Goal: Check status: Check status

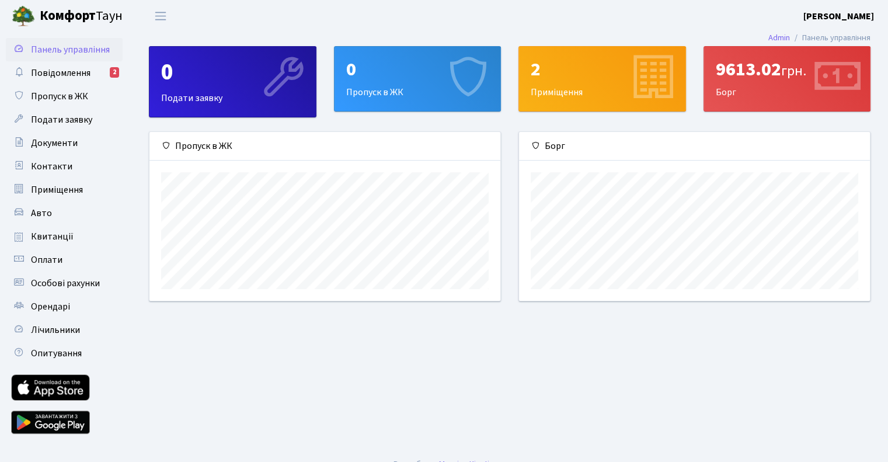
scroll to position [168, 350]
click at [751, 78] on div "9613.02 грн." at bounding box center [787, 69] width 143 height 22
click at [80, 74] on span "Повідомлення" at bounding box center [61, 73] width 60 height 13
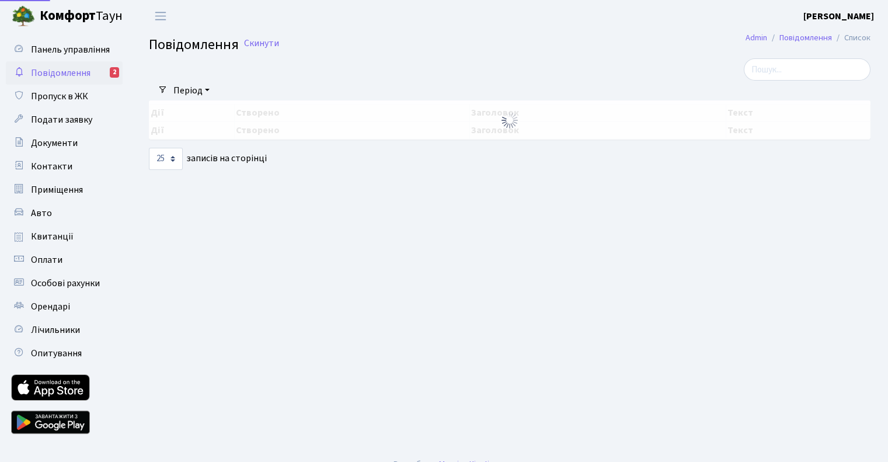
select select "25"
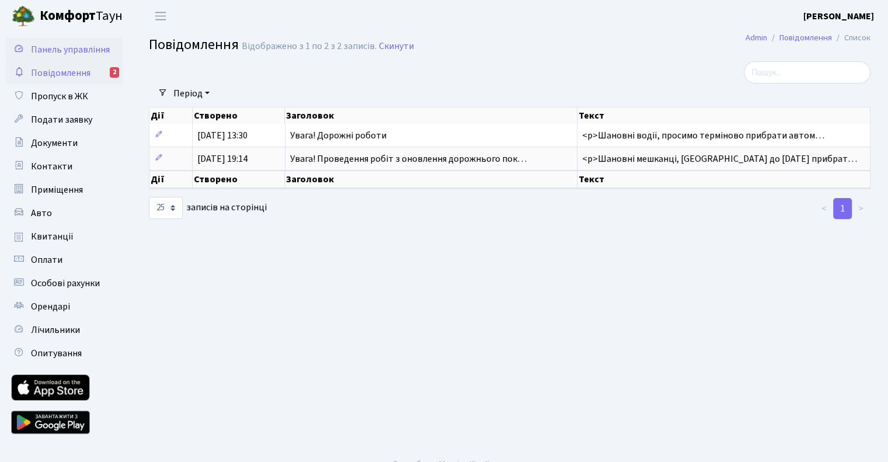
click at [82, 53] on span "Панель управління" at bounding box center [70, 49] width 79 height 13
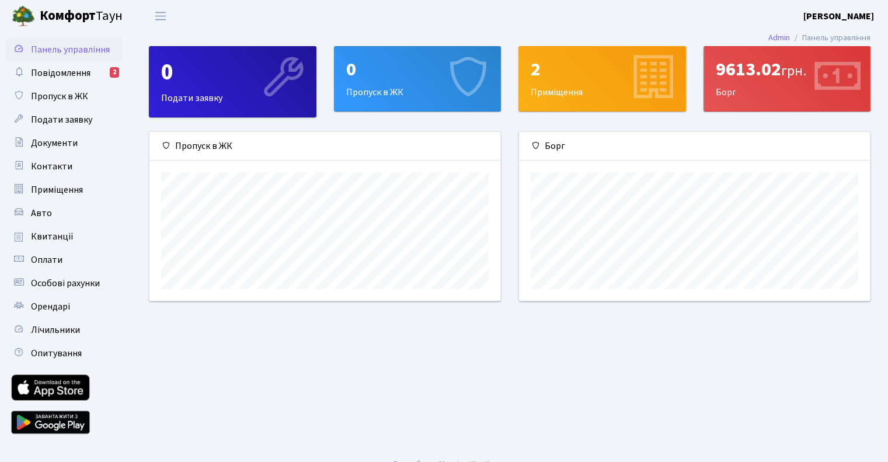
scroll to position [168, 350]
click at [763, 83] on div "9613.02 грн. Борг" at bounding box center [787, 79] width 166 height 64
click at [586, 89] on div "2 Приміщення" at bounding box center [602, 79] width 166 height 64
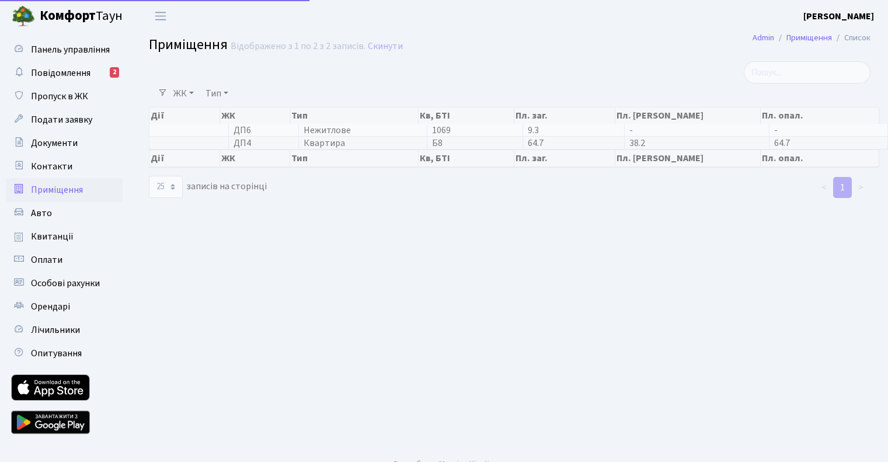
select select "25"
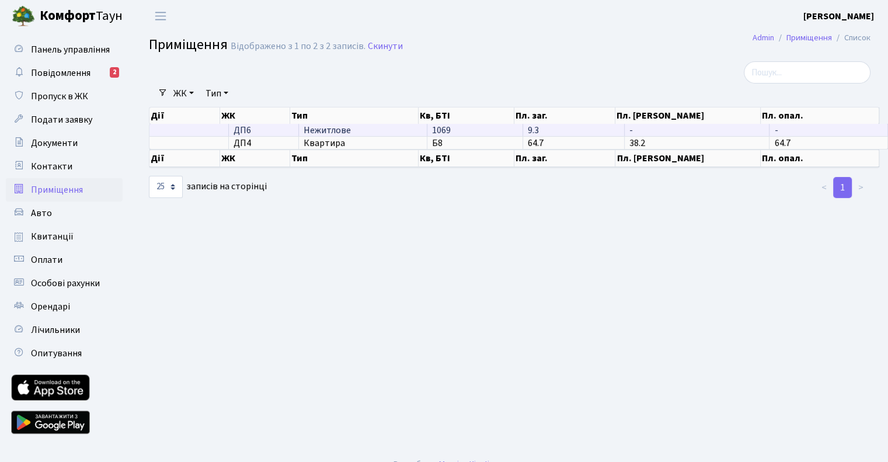
click at [334, 125] on td "Нежитлове" at bounding box center [363, 130] width 128 height 12
click at [243, 129] on span "ДП6" at bounding box center [263, 129] width 60 height 9
click at [719, 142] on td "38.2" at bounding box center [697, 142] width 145 height 13
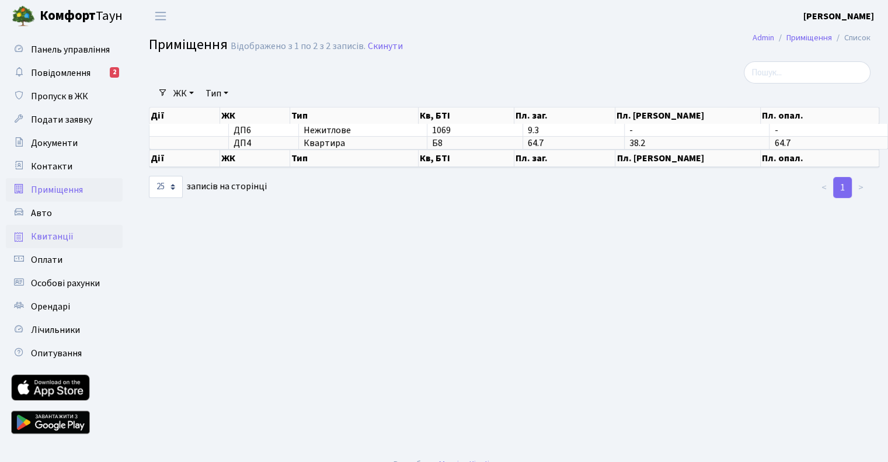
click at [54, 240] on span "Квитанції" at bounding box center [52, 236] width 43 height 13
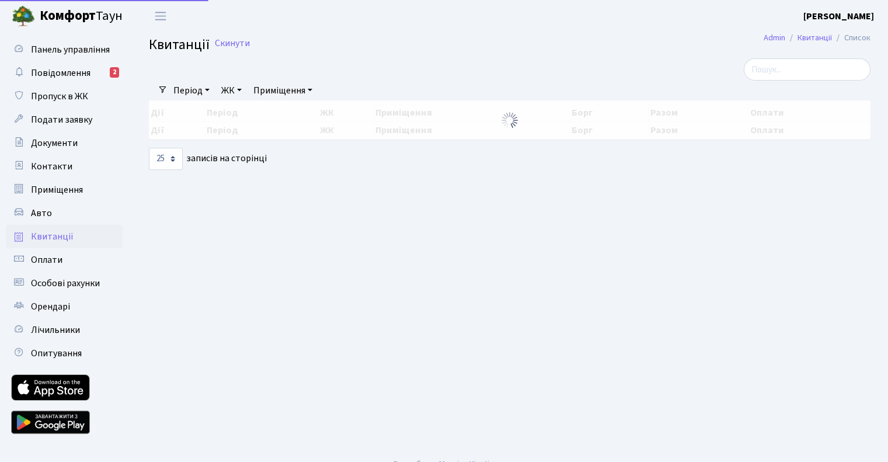
select select "25"
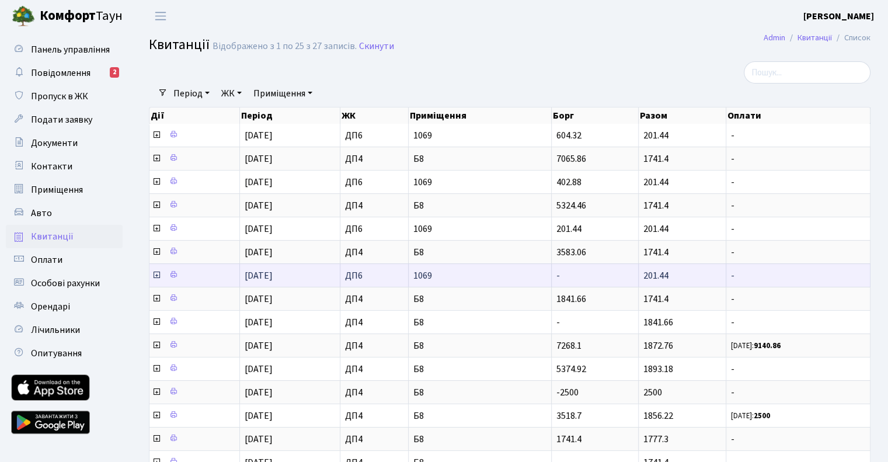
click at [157, 271] on icon at bounding box center [156, 274] width 9 height 9
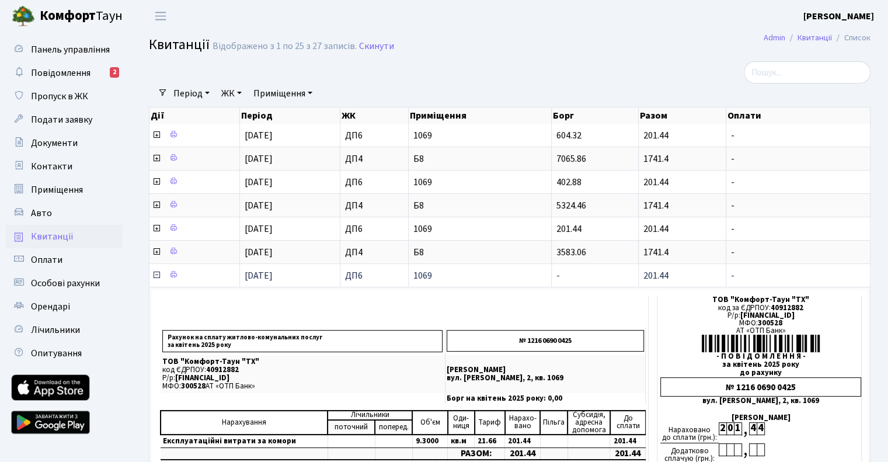
click at [156, 272] on icon at bounding box center [156, 274] width 9 height 9
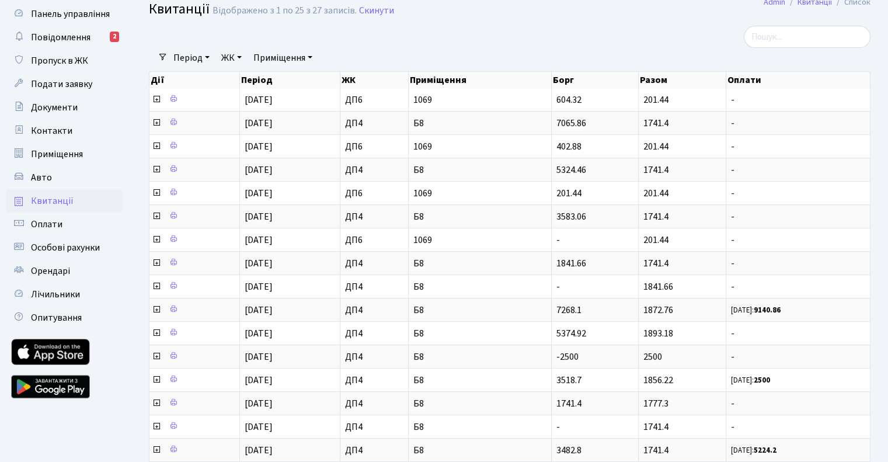
scroll to position [23, 0]
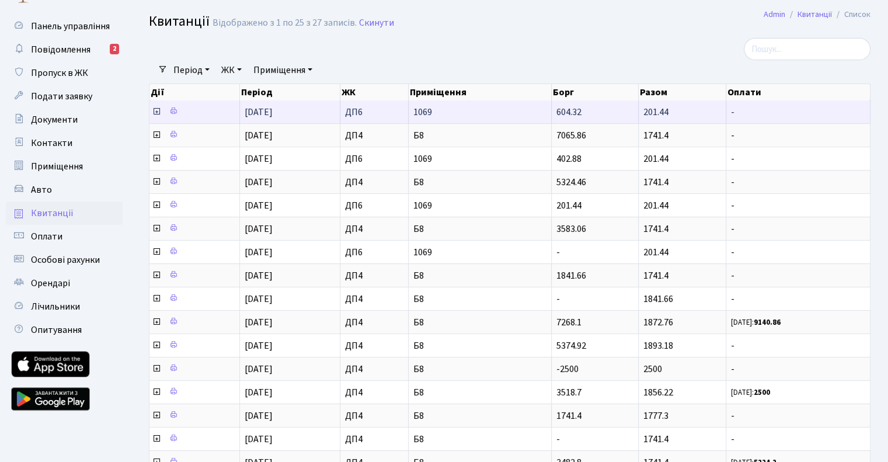
click at [157, 113] on icon at bounding box center [156, 111] width 9 height 9
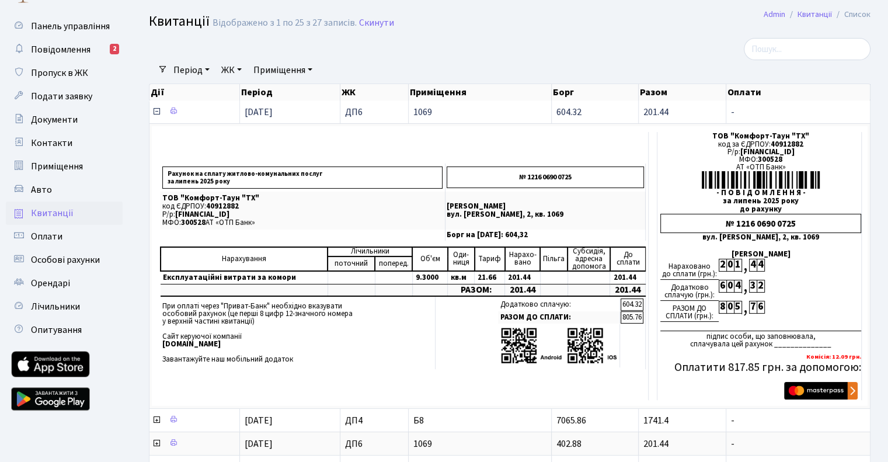
click at [158, 109] on icon at bounding box center [156, 111] width 9 height 9
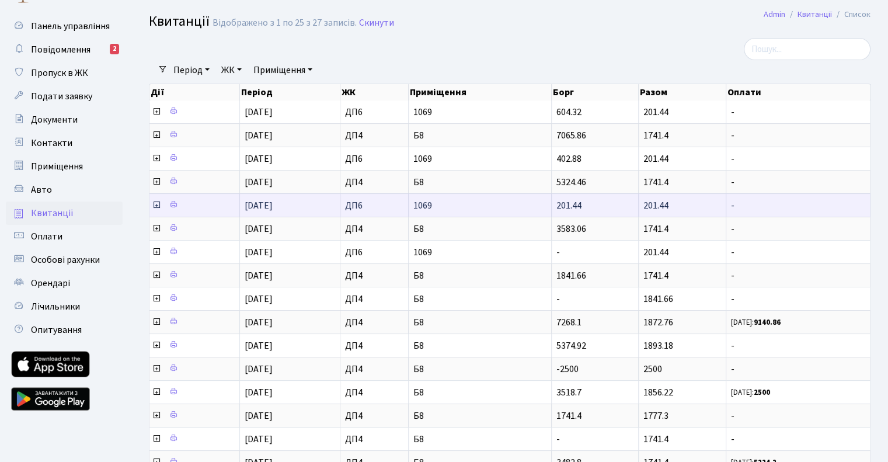
click at [158, 200] on icon at bounding box center [156, 204] width 9 height 9
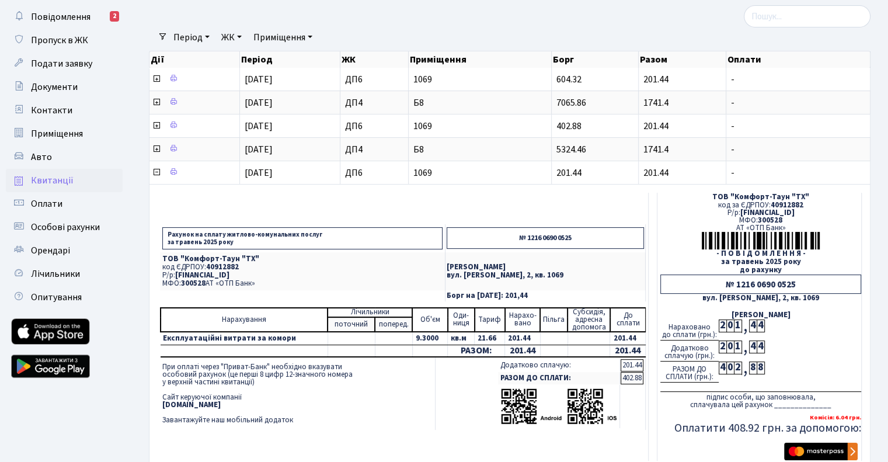
scroll to position [0, 0]
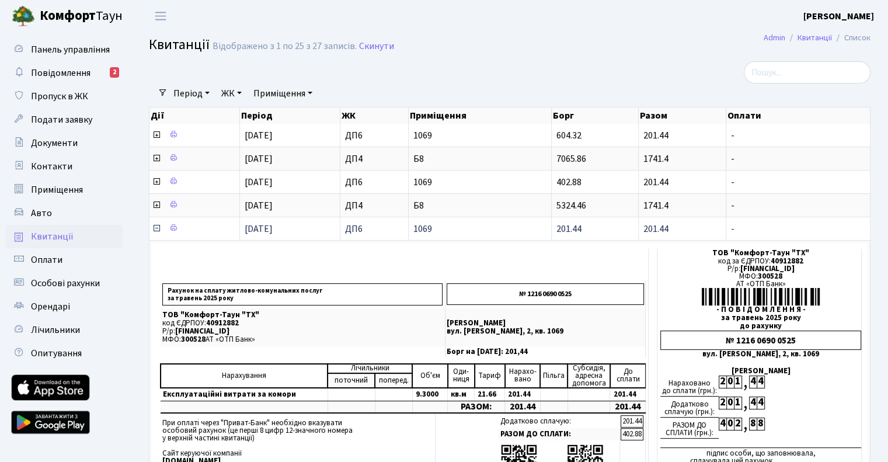
click at [156, 224] on icon at bounding box center [156, 228] width 9 height 9
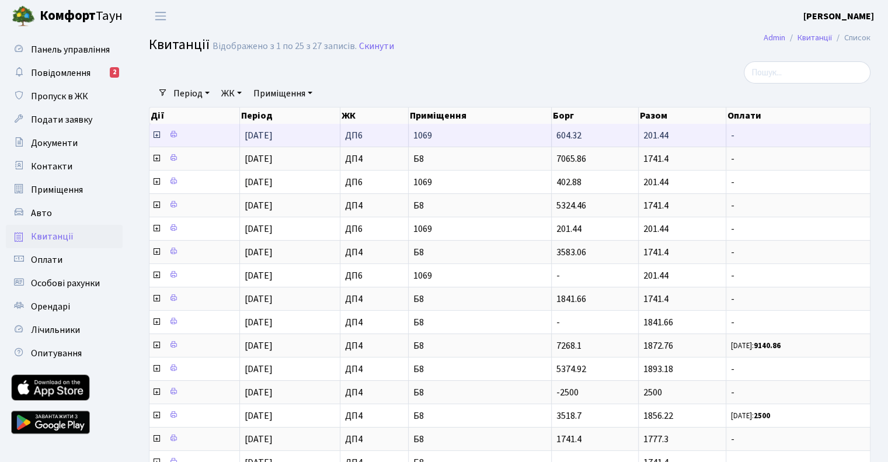
click at [152, 131] on icon at bounding box center [156, 134] width 9 height 9
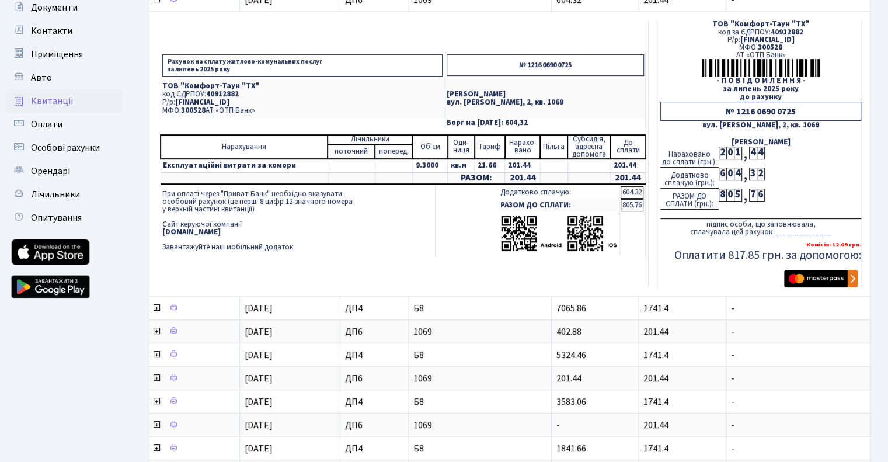
scroll to position [175, 0]
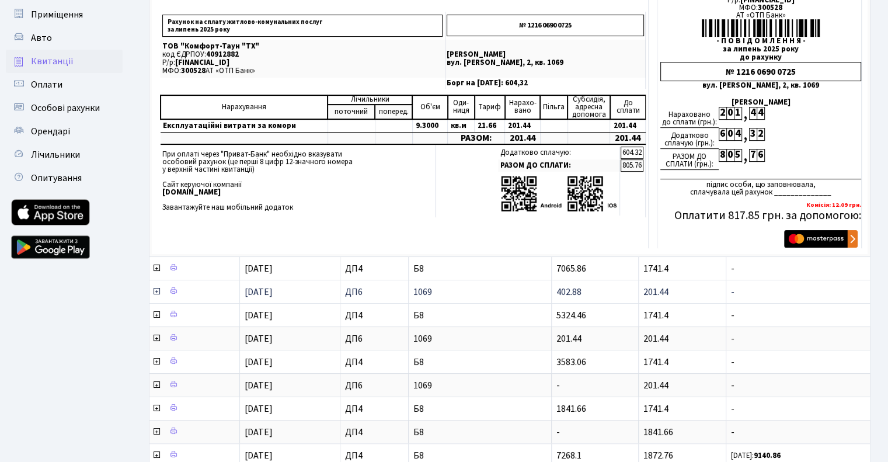
click at [159, 289] on icon at bounding box center [156, 291] width 9 height 9
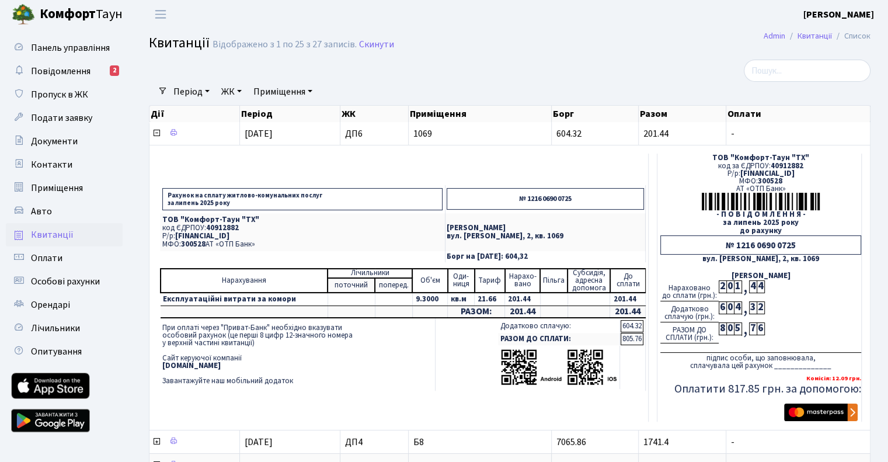
scroll to position [0, 0]
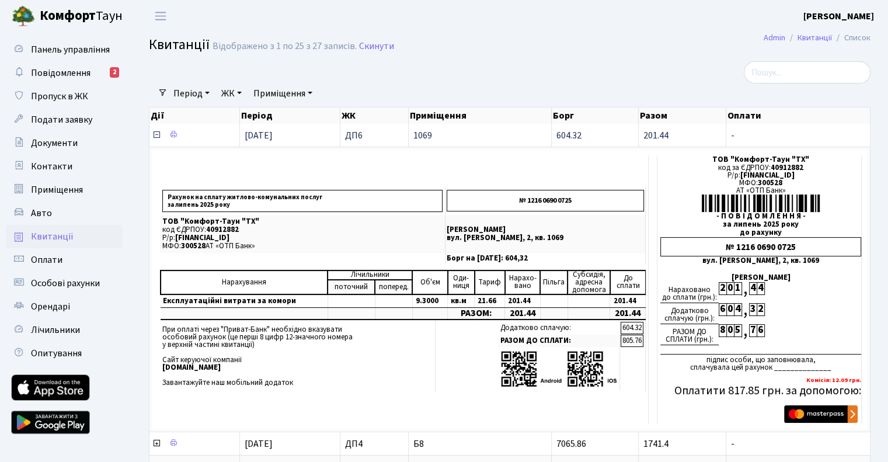
click at [155, 136] on icon at bounding box center [156, 134] width 9 height 9
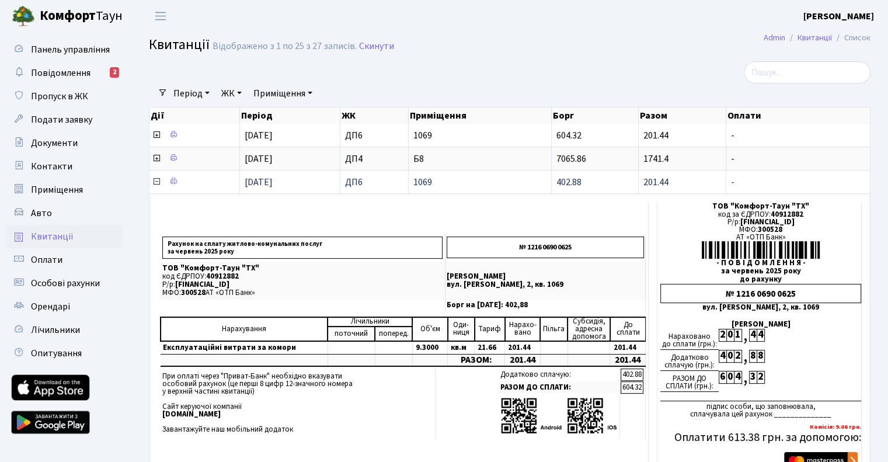
click at [154, 177] on icon at bounding box center [156, 181] width 9 height 9
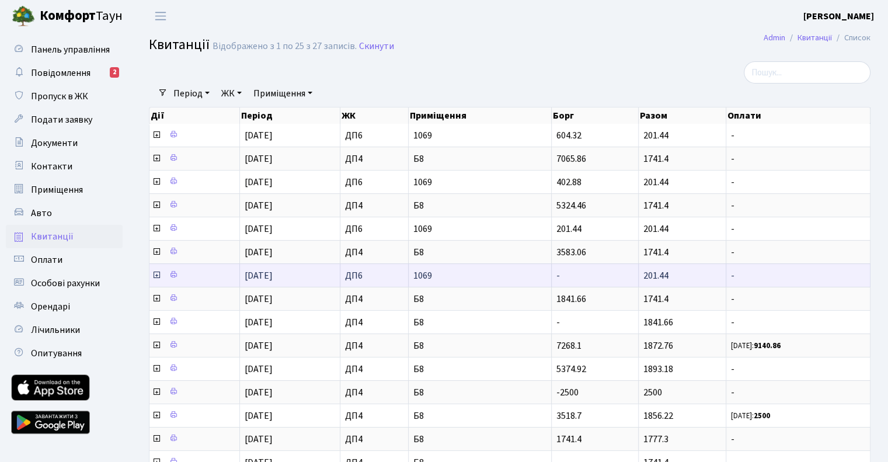
click at [156, 270] on icon at bounding box center [156, 274] width 9 height 9
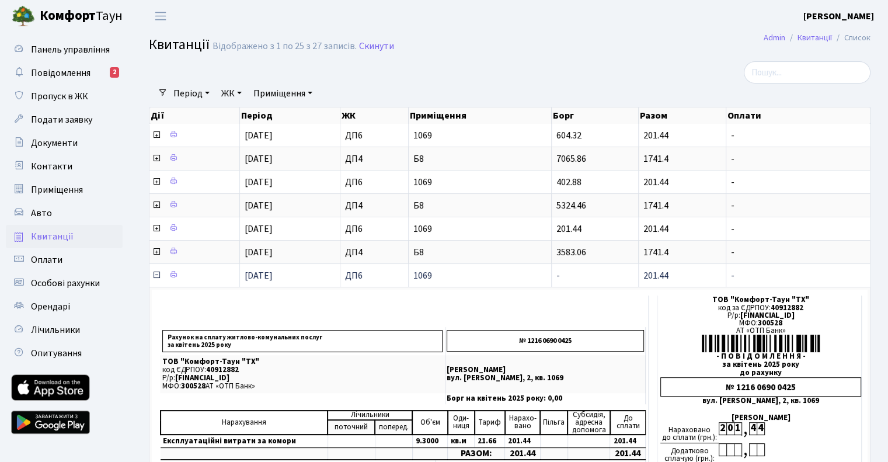
click at [156, 274] on icon at bounding box center [156, 274] width 9 height 9
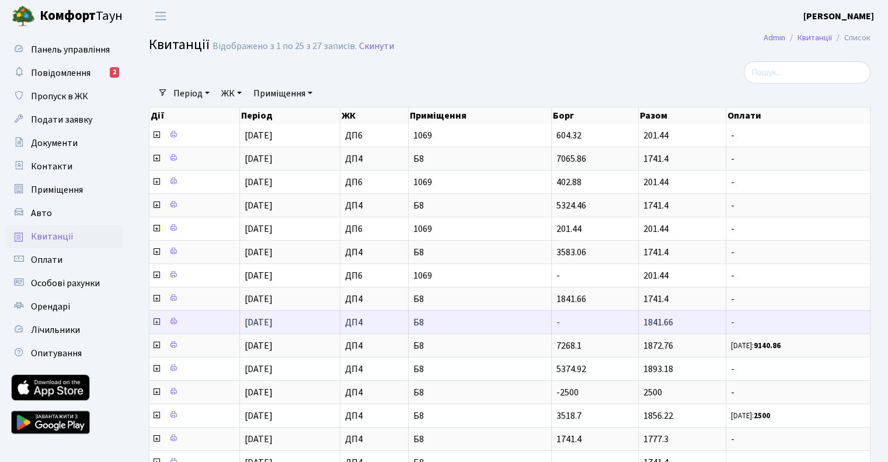
drag, startPoint x: 668, startPoint y: 316, endPoint x: 654, endPoint y: 320, distance: 14.4
click at [654, 320] on span "1841.66" at bounding box center [658, 322] width 30 height 13
click at [651, 324] on span "1841.66" at bounding box center [658, 322] width 30 height 13
click at [648, 324] on span "1841.66" at bounding box center [658, 322] width 30 height 13
drag, startPoint x: 643, startPoint y: 321, endPoint x: 680, endPoint y: 322, distance: 37.4
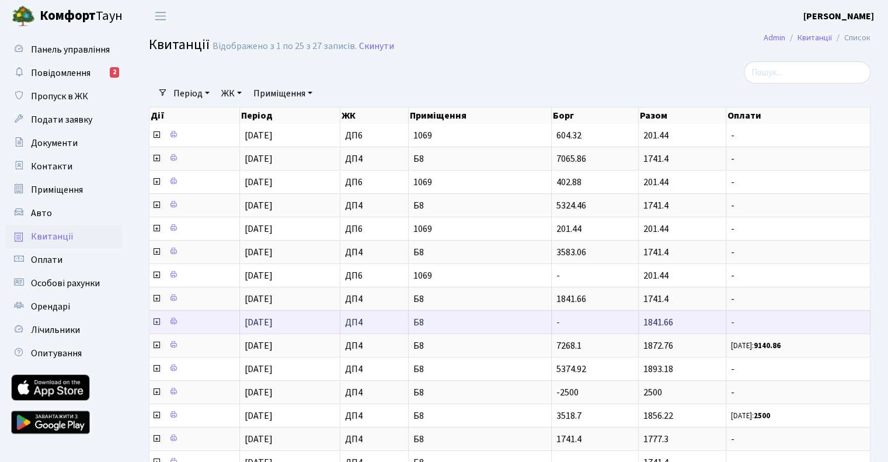
click at [680, 322] on td "1841.66" at bounding box center [683, 321] width 88 height 23
copy span "1841.66"
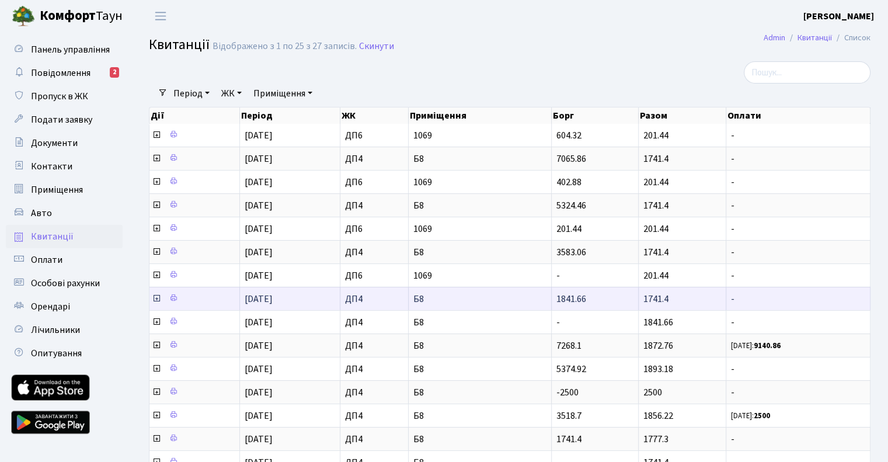
click at [157, 295] on icon at bounding box center [156, 298] width 9 height 9
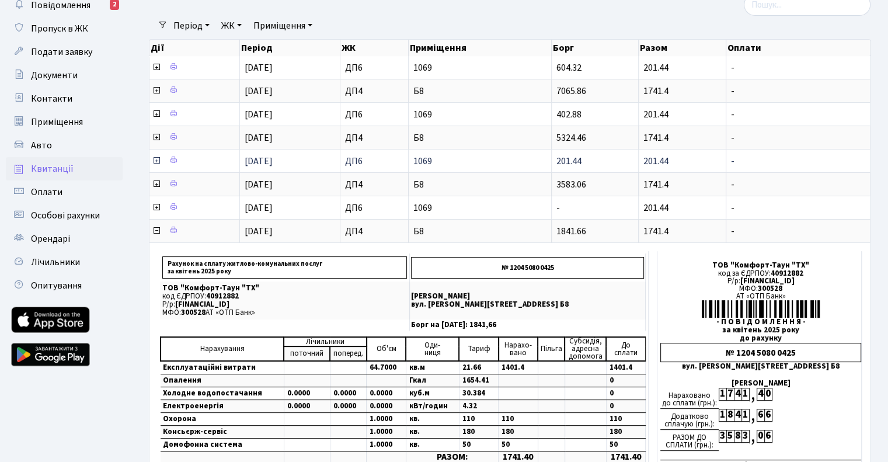
scroll to position [58, 0]
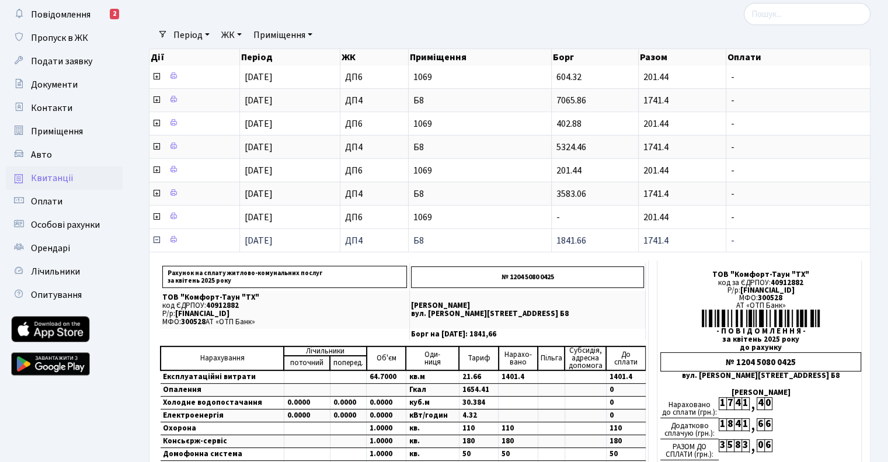
click at [156, 235] on icon at bounding box center [156, 239] width 9 height 9
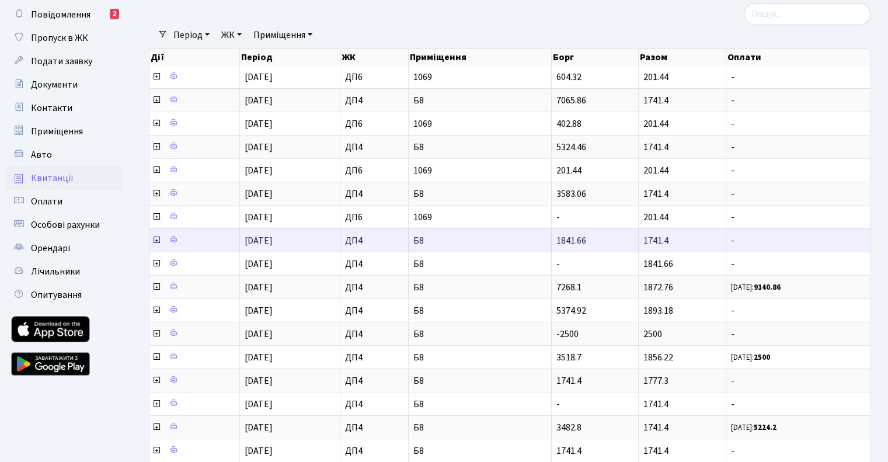
drag, startPoint x: 658, startPoint y: 239, endPoint x: 669, endPoint y: 240, distance: 11.2
click at [669, 240] on td "1741.4" at bounding box center [683, 239] width 88 height 23
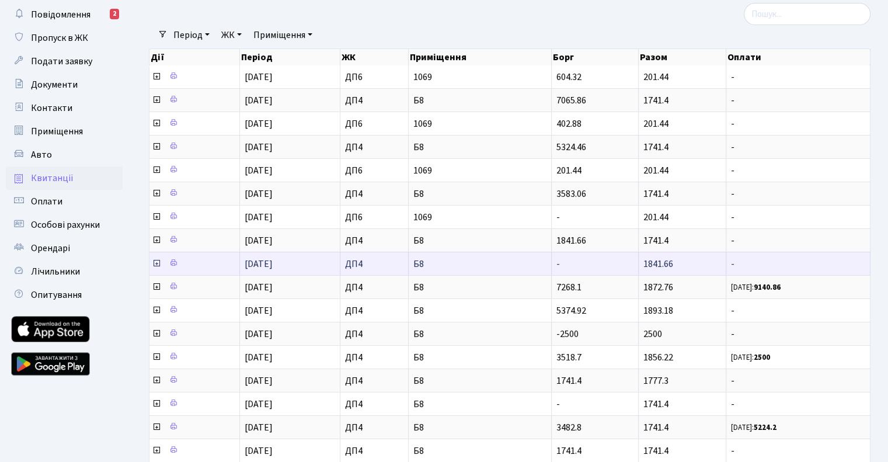
copy span "1741.4"
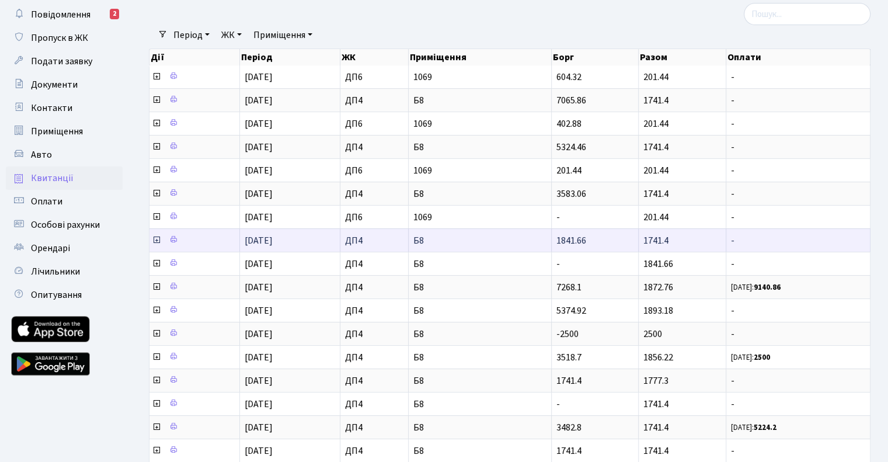
click at [158, 236] on icon at bounding box center [156, 239] width 9 height 9
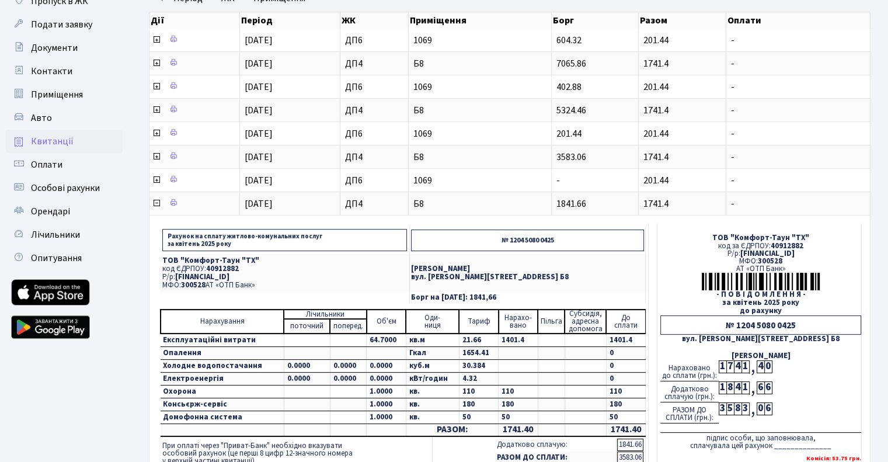
scroll to position [292, 0]
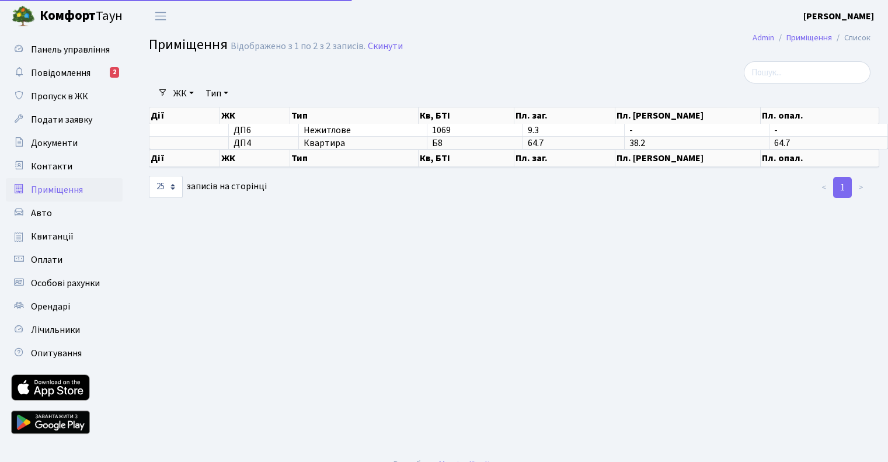
select select "25"
click at [52, 233] on span "Квитанції" at bounding box center [52, 236] width 43 height 13
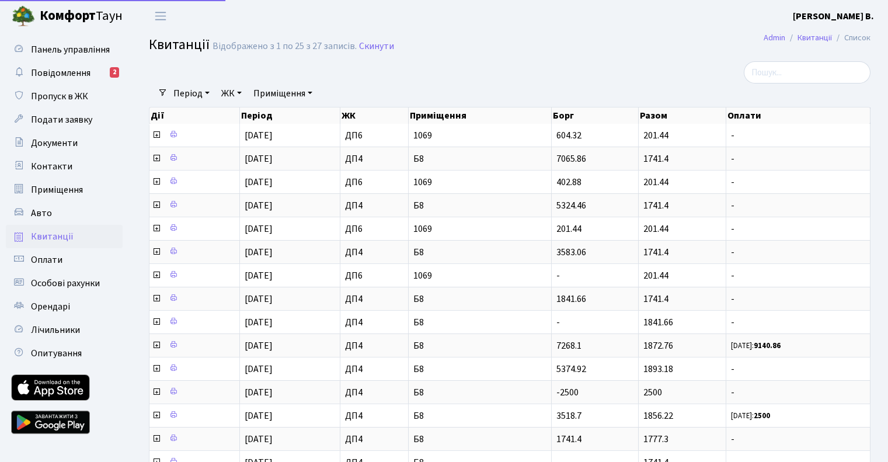
select select "25"
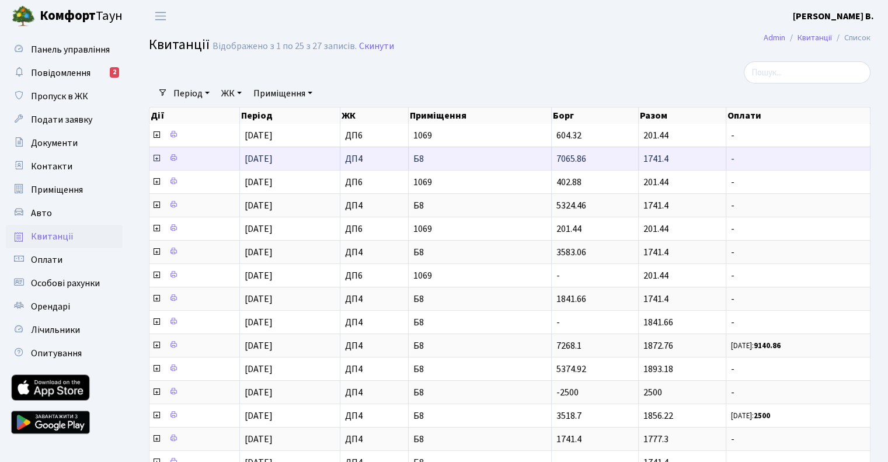
click at [155, 158] on icon at bounding box center [156, 158] width 9 height 9
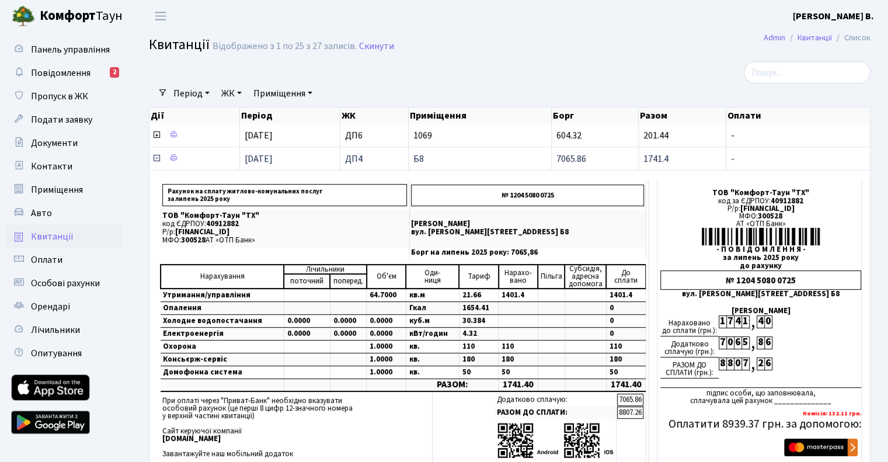
click at [156, 158] on icon at bounding box center [156, 158] width 9 height 9
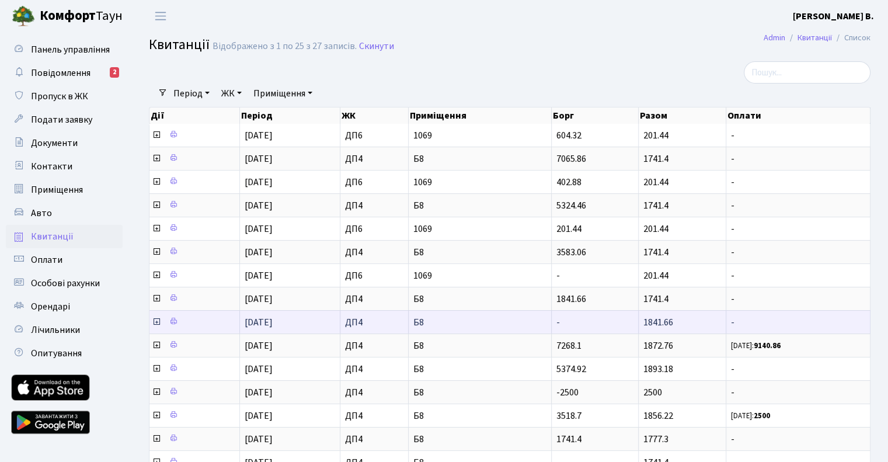
click at [159, 317] on icon at bounding box center [156, 321] width 9 height 9
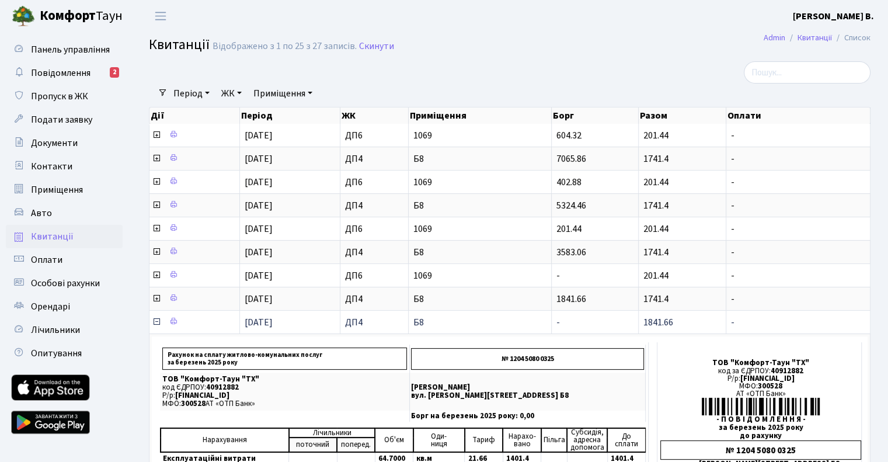
click at [156, 319] on icon at bounding box center [156, 321] width 9 height 9
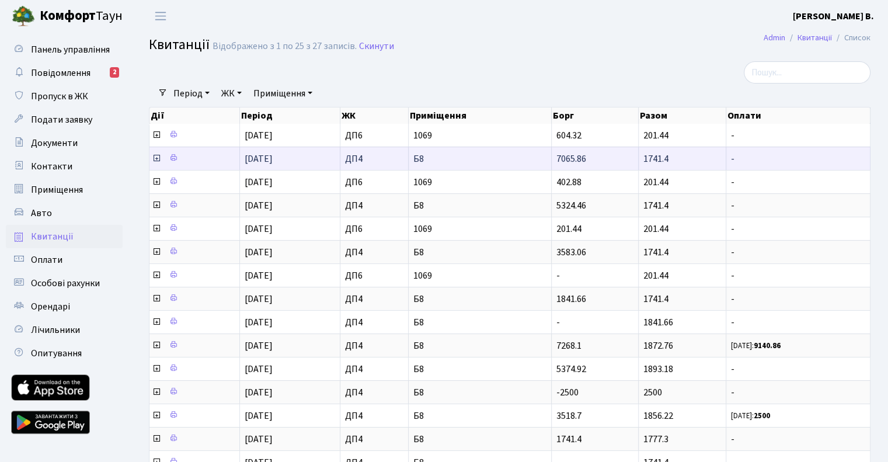
click at [156, 157] on icon at bounding box center [156, 158] width 9 height 9
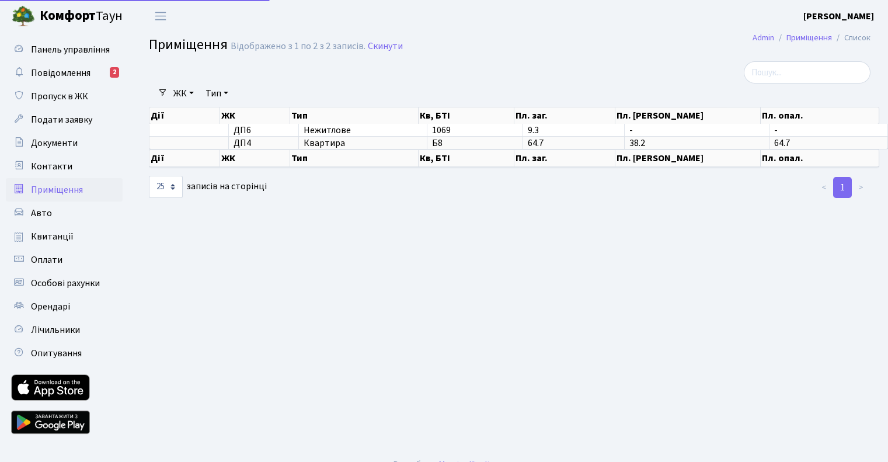
select select "25"
